Goal: Use online tool/utility

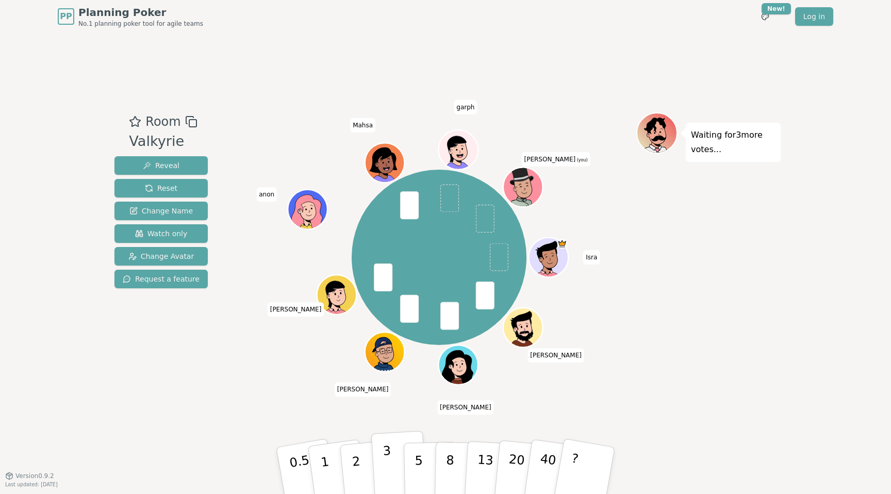
click at [396, 458] on button "3" at bounding box center [399, 470] width 56 height 80
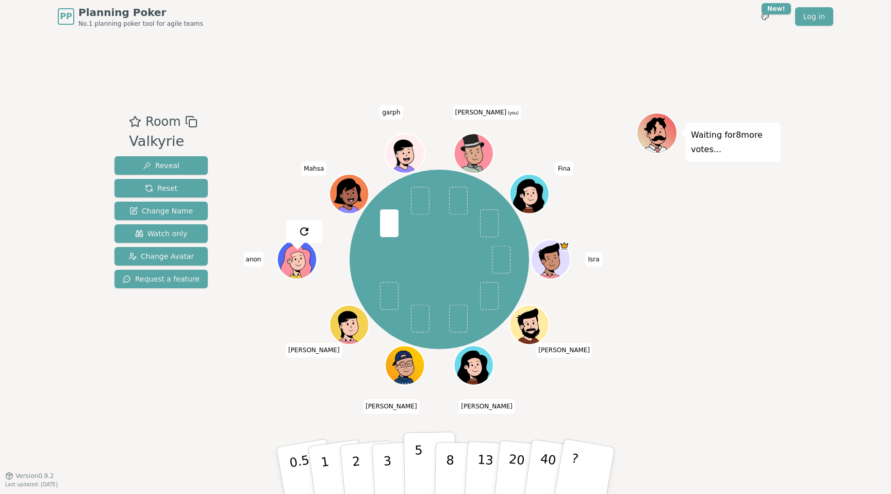
click at [419, 456] on p "5" at bounding box center [418, 471] width 9 height 56
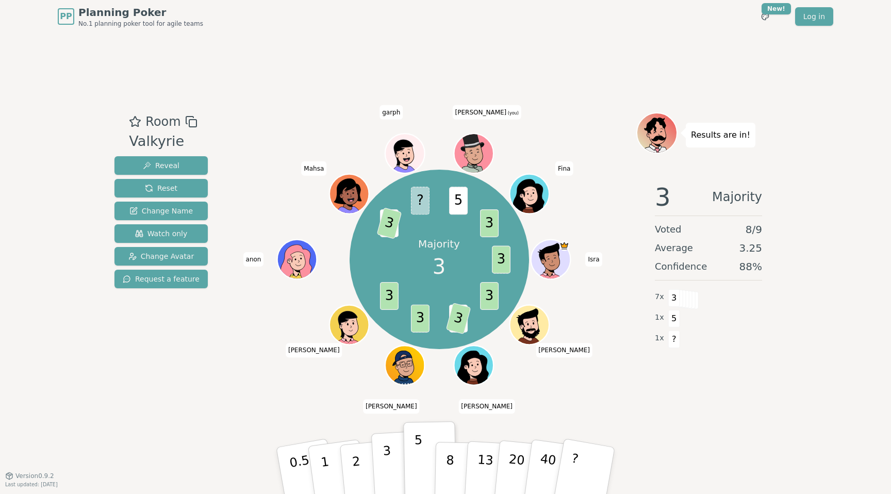
click at [390, 457] on p "3" at bounding box center [387, 471] width 11 height 56
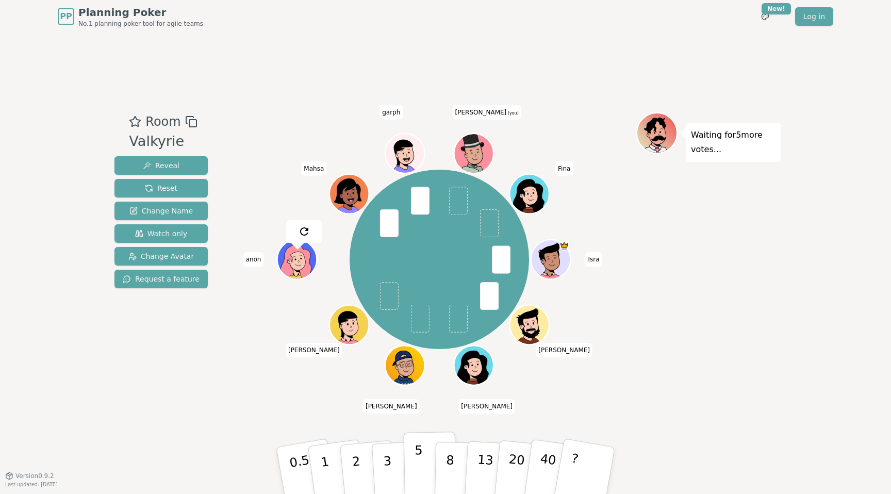
click at [427, 462] on button "5" at bounding box center [430, 470] width 53 height 78
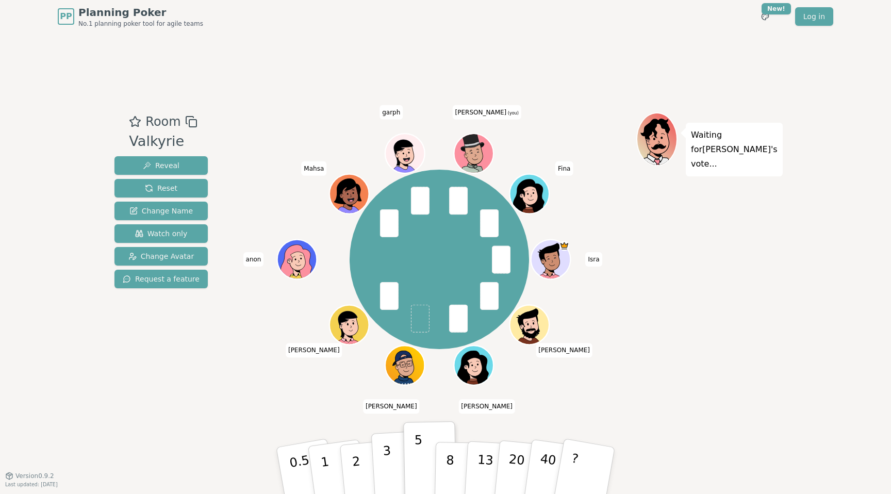
click at [401, 459] on button "3" at bounding box center [399, 470] width 56 height 80
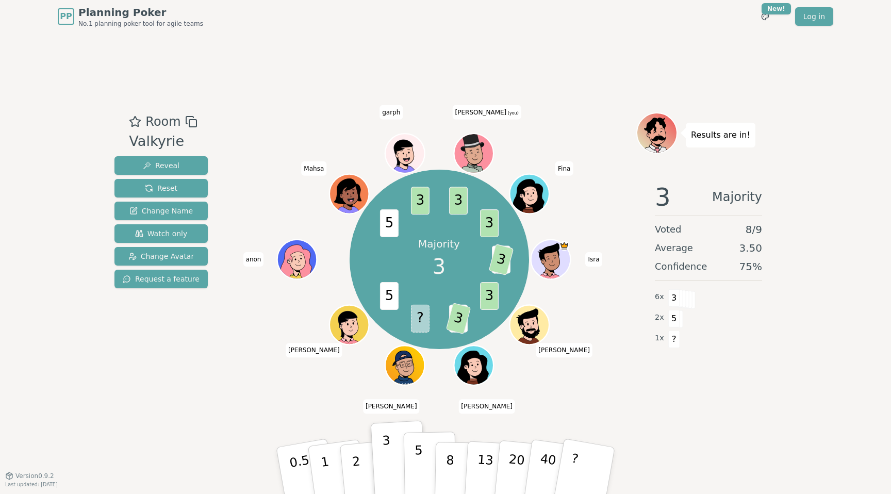
click at [421, 461] on p "5" at bounding box center [418, 471] width 9 height 56
